Goal: Task Accomplishment & Management: Manage account settings

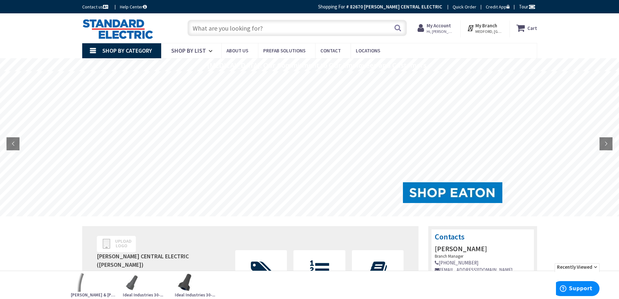
click at [489, 27] on strong "My Branch" at bounding box center [486, 25] width 22 height 6
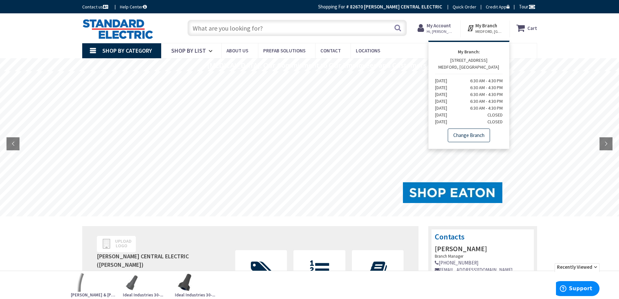
click at [471, 134] on link "Change Branch" at bounding box center [469, 135] width 42 height 14
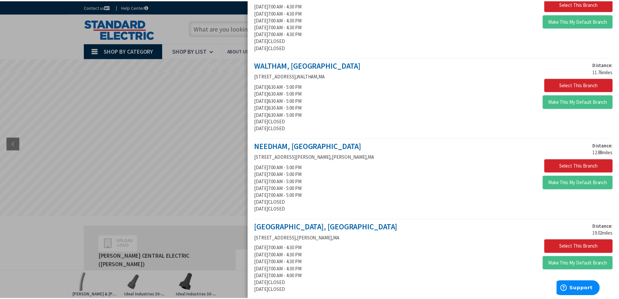
scroll to position [390, 0]
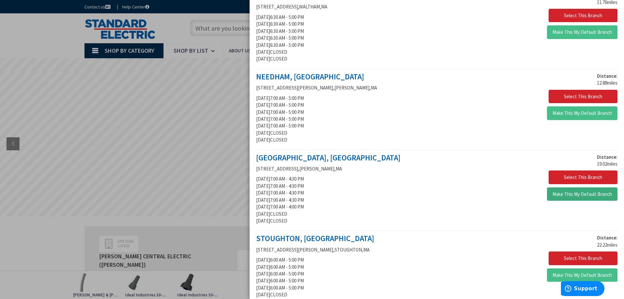
click at [570, 195] on button "Make This My Default Branch" at bounding box center [582, 194] width 71 height 14
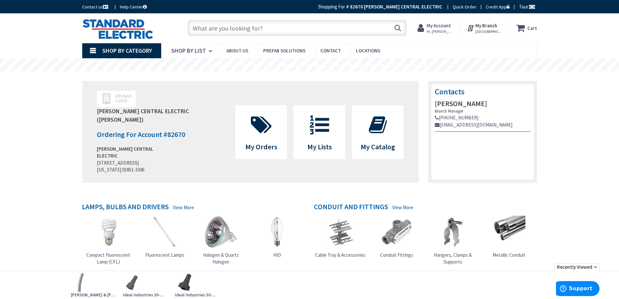
click at [201, 26] on input "text" at bounding box center [296, 28] width 219 height 16
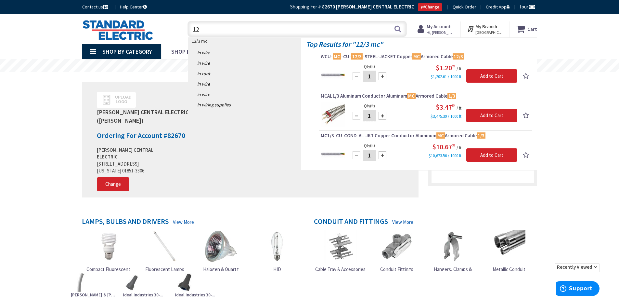
type input "1"
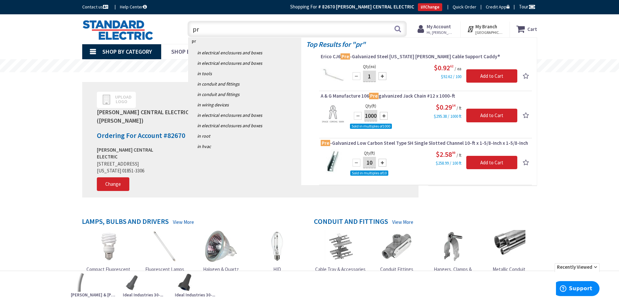
type input "p"
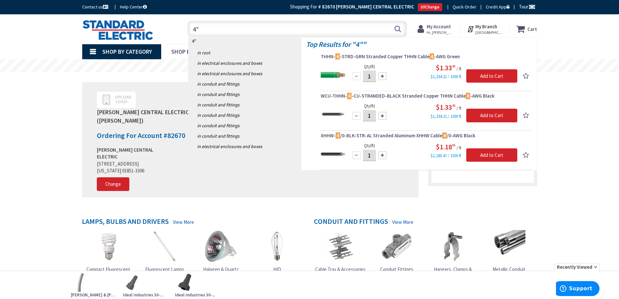
type input "4"
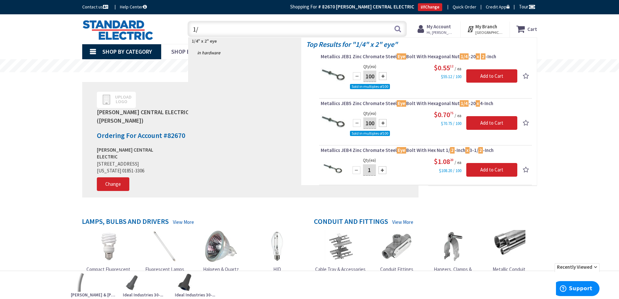
type input "1"
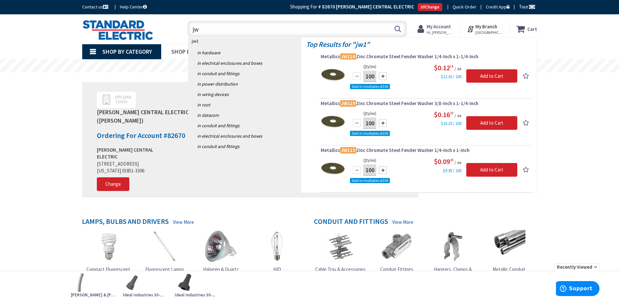
type input "j"
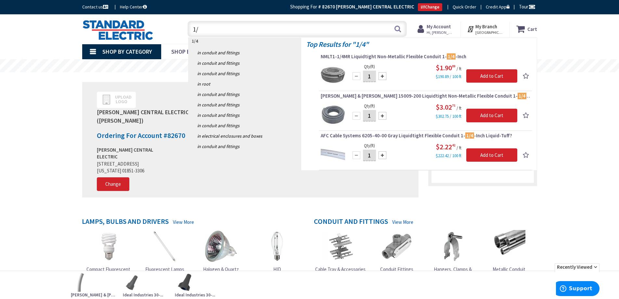
type input "1"
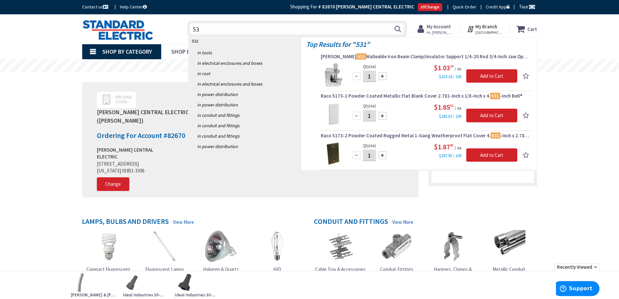
type input "5"
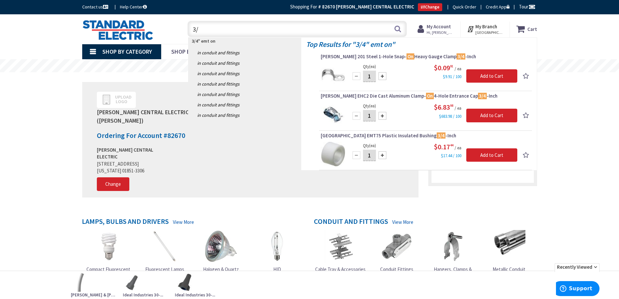
type input "3"
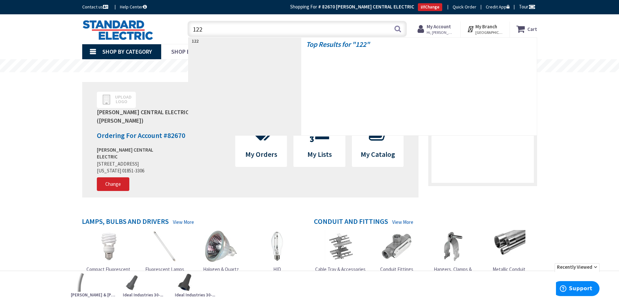
type input "1221"
